Goal: Task Accomplishment & Management: Use online tool/utility

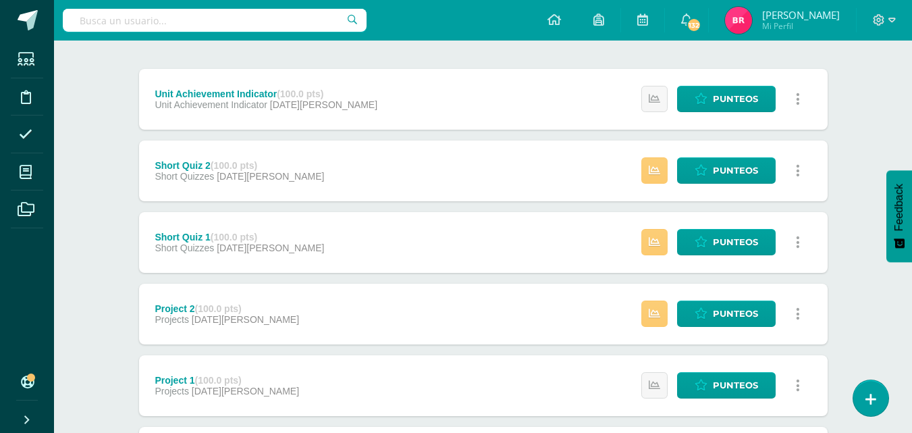
scroll to position [181, 0]
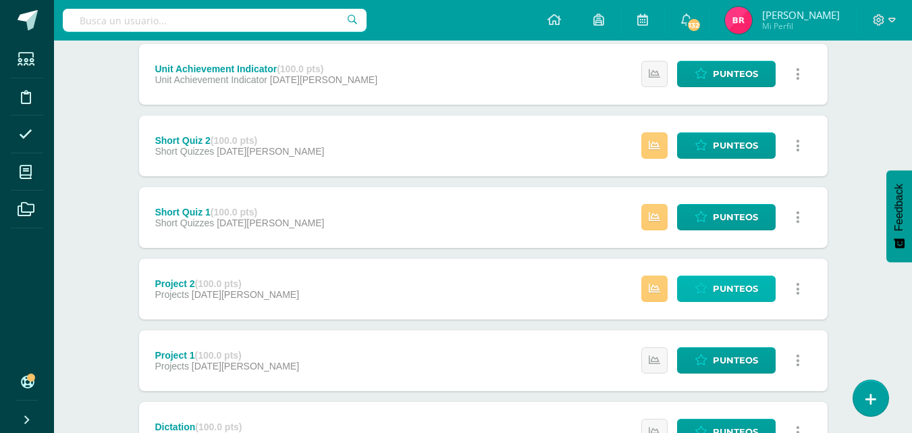
click at [725, 288] on span "Punteos" at bounding box center [735, 288] width 45 height 25
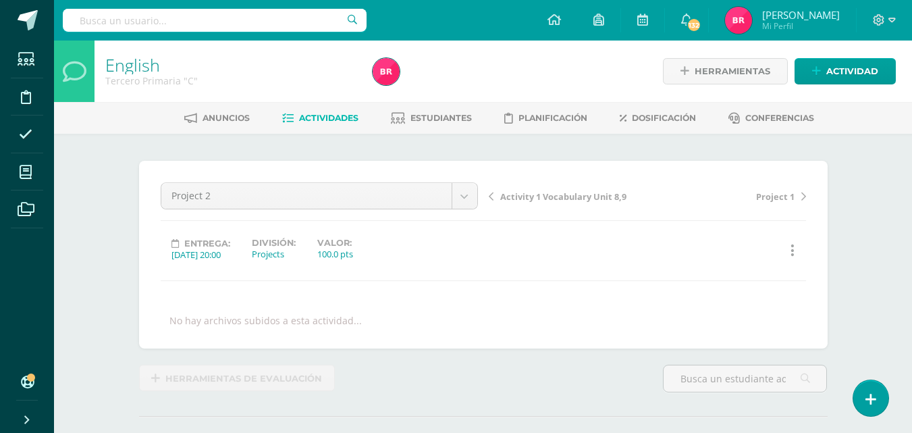
drag, startPoint x: 917, startPoint y: 260, endPoint x: 815, endPoint y: 193, distance: 121.9
